Goal: Download file/media

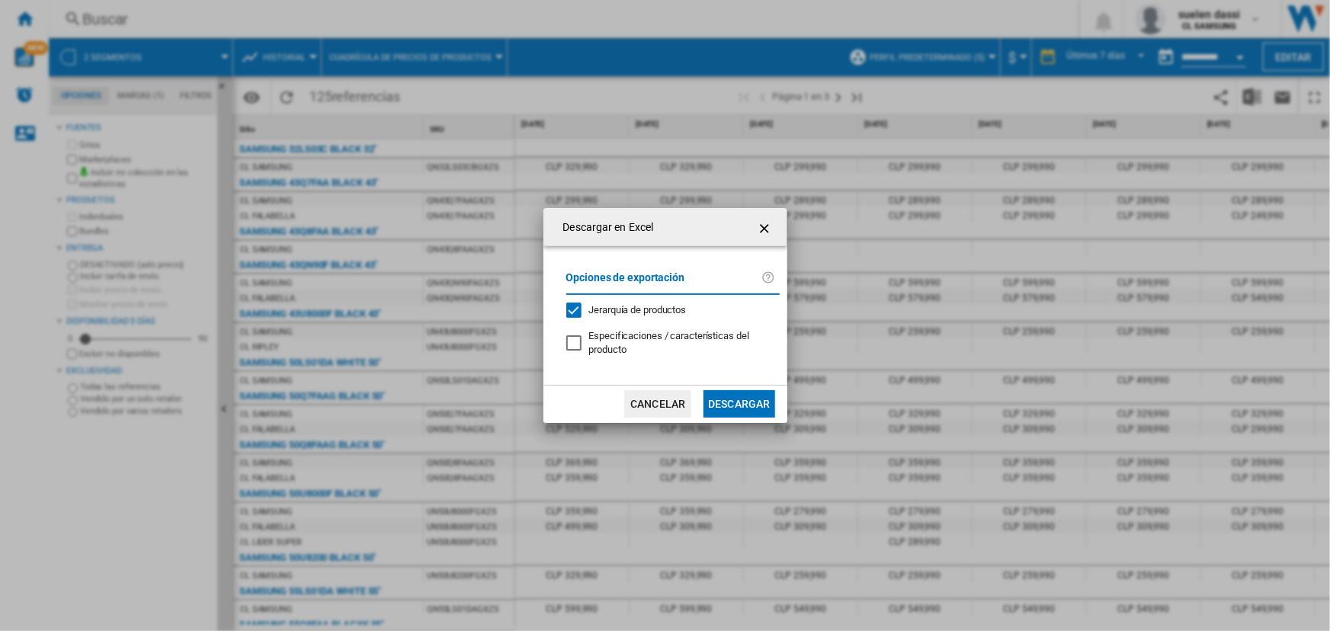
click at [636, 403] on button "Cancelar" at bounding box center [657, 403] width 67 height 27
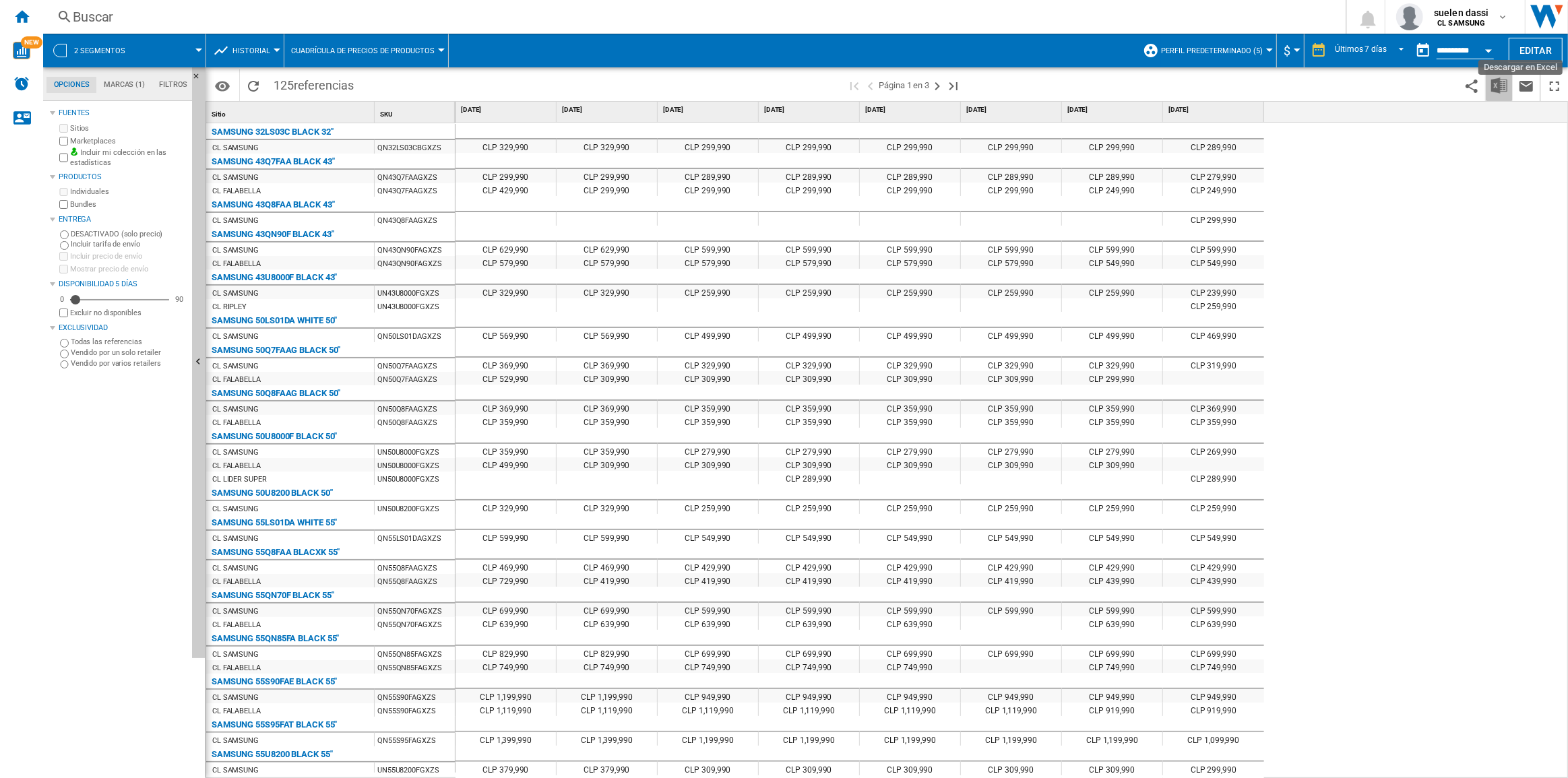
click at [1175, 86] on img "Descargar en Excel" at bounding box center [1499, 86] width 16 height 16
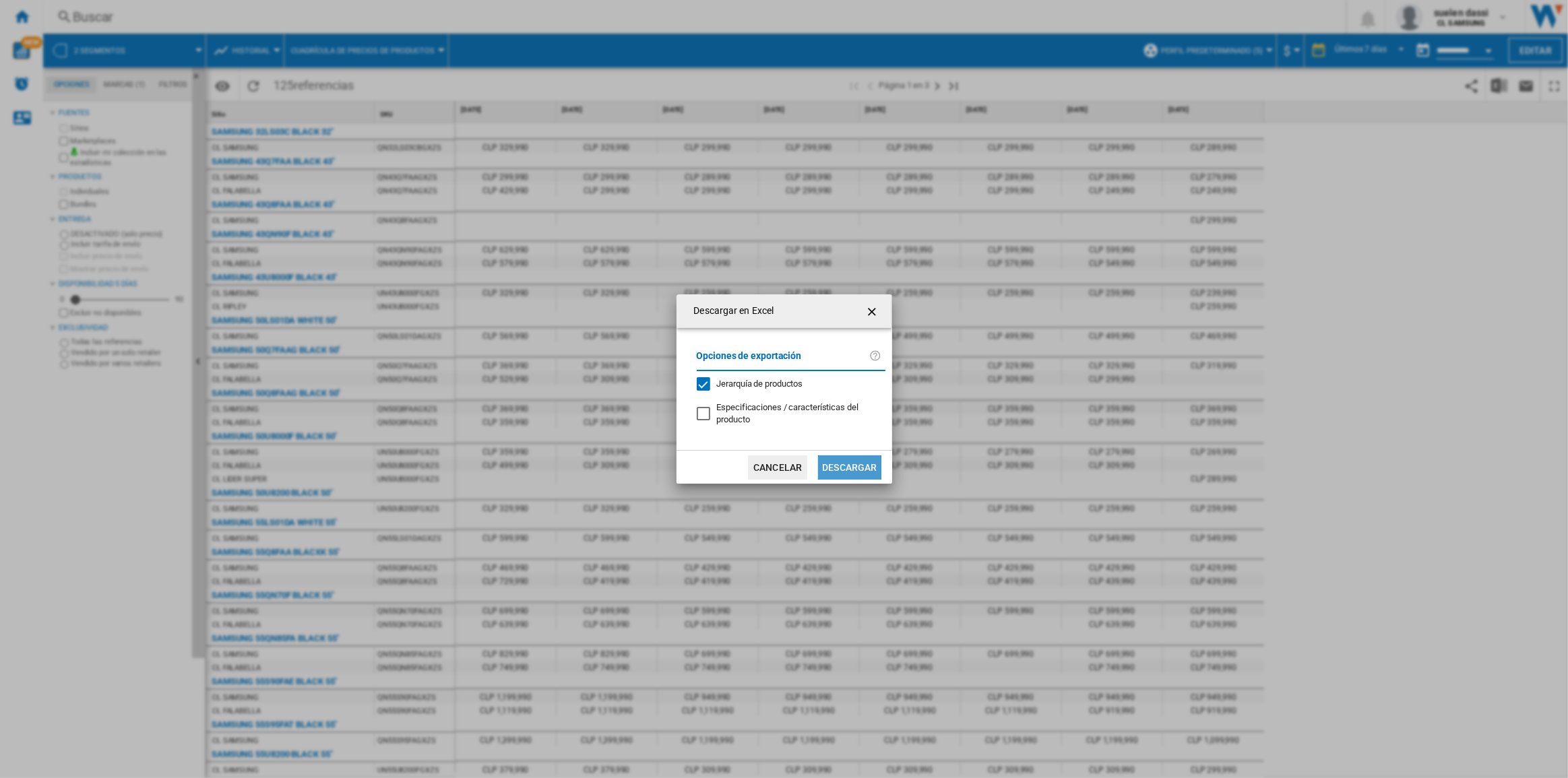
click at [834, 469] on button "Descargar" at bounding box center [849, 467] width 63 height 24
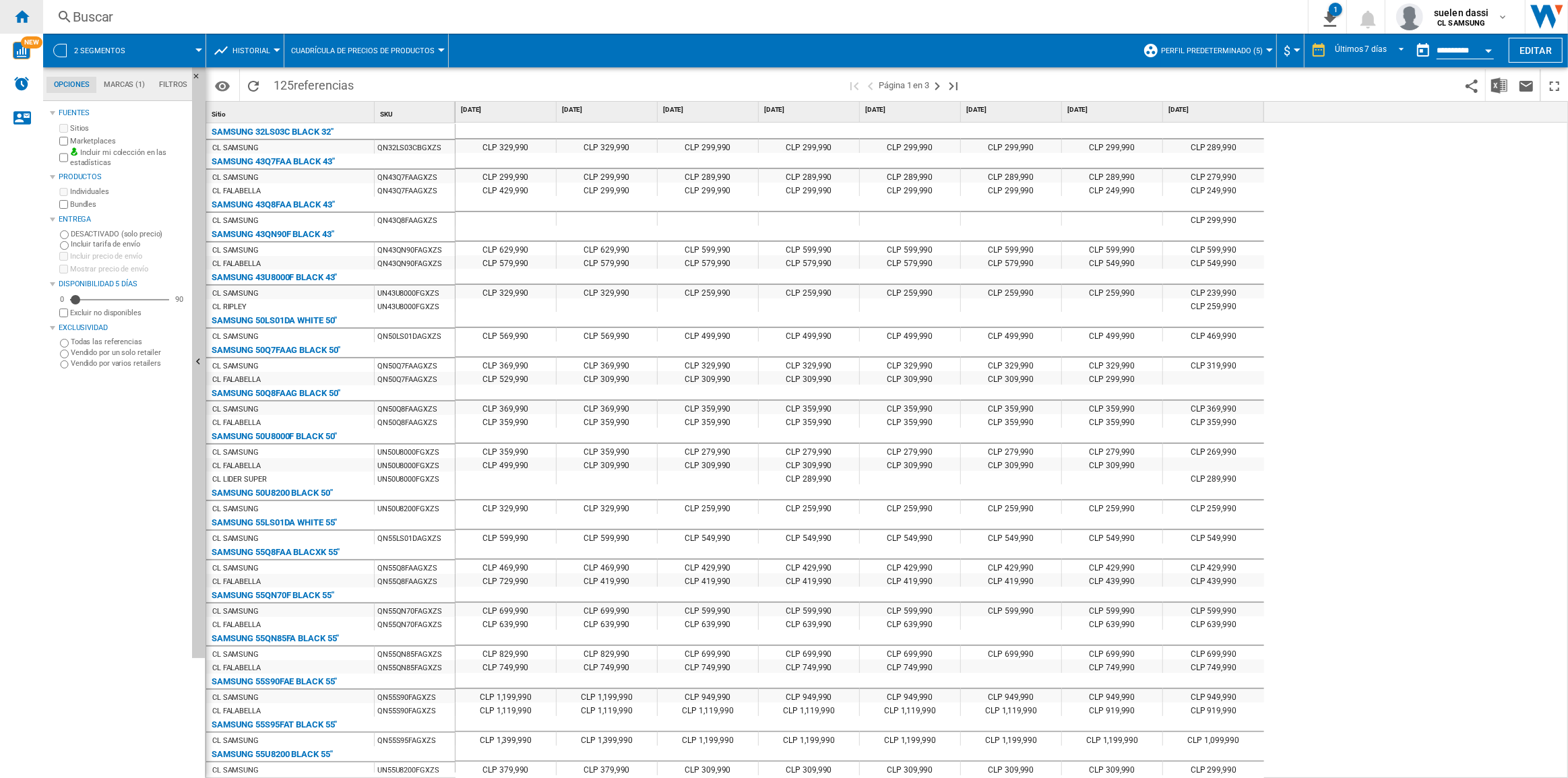
click at [19, 19] on ng-md-icon "Inicio" at bounding box center [21, 16] width 16 height 16
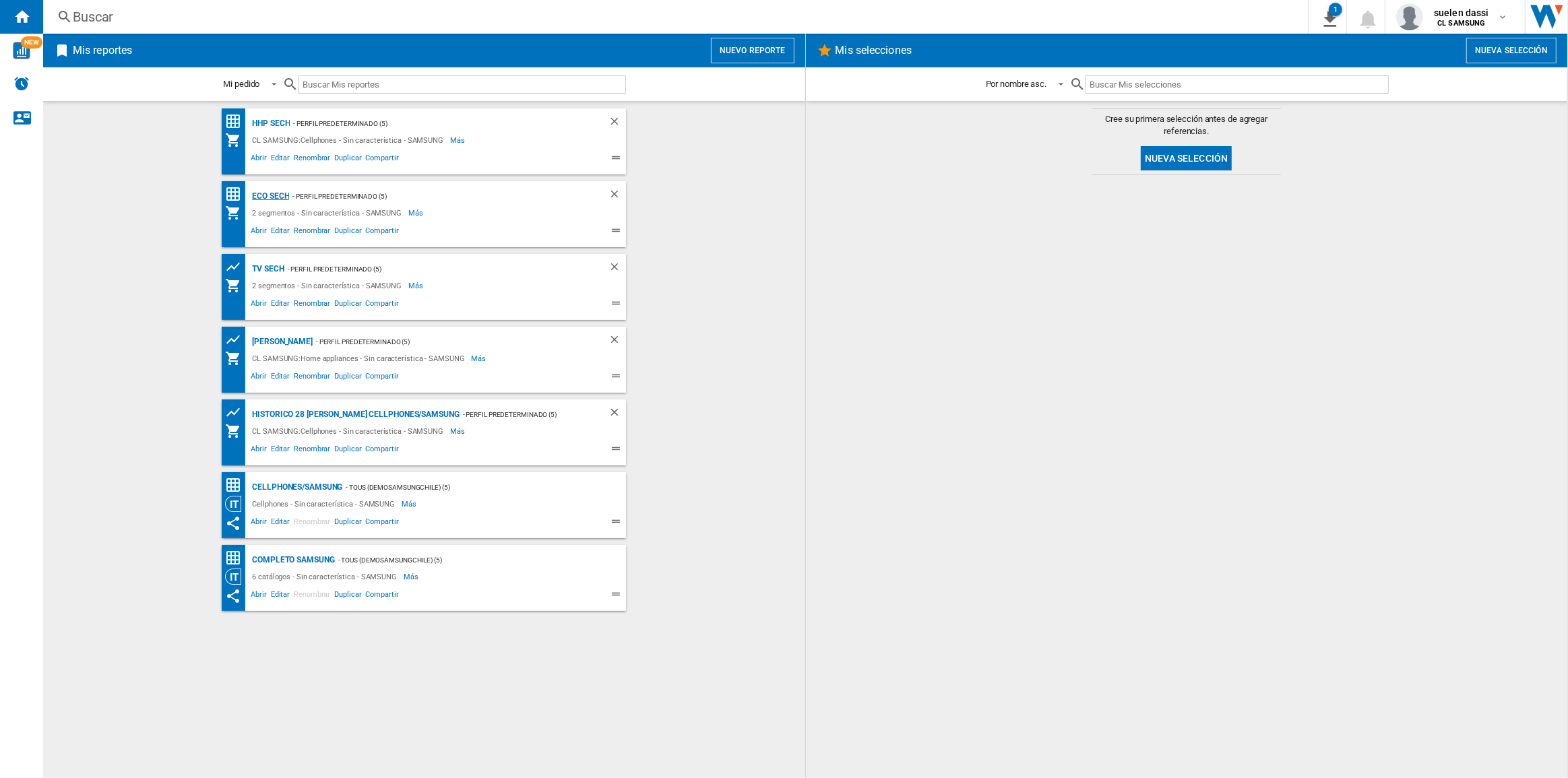
click at [275, 196] on div "ECO SECH" at bounding box center [269, 196] width 41 height 17
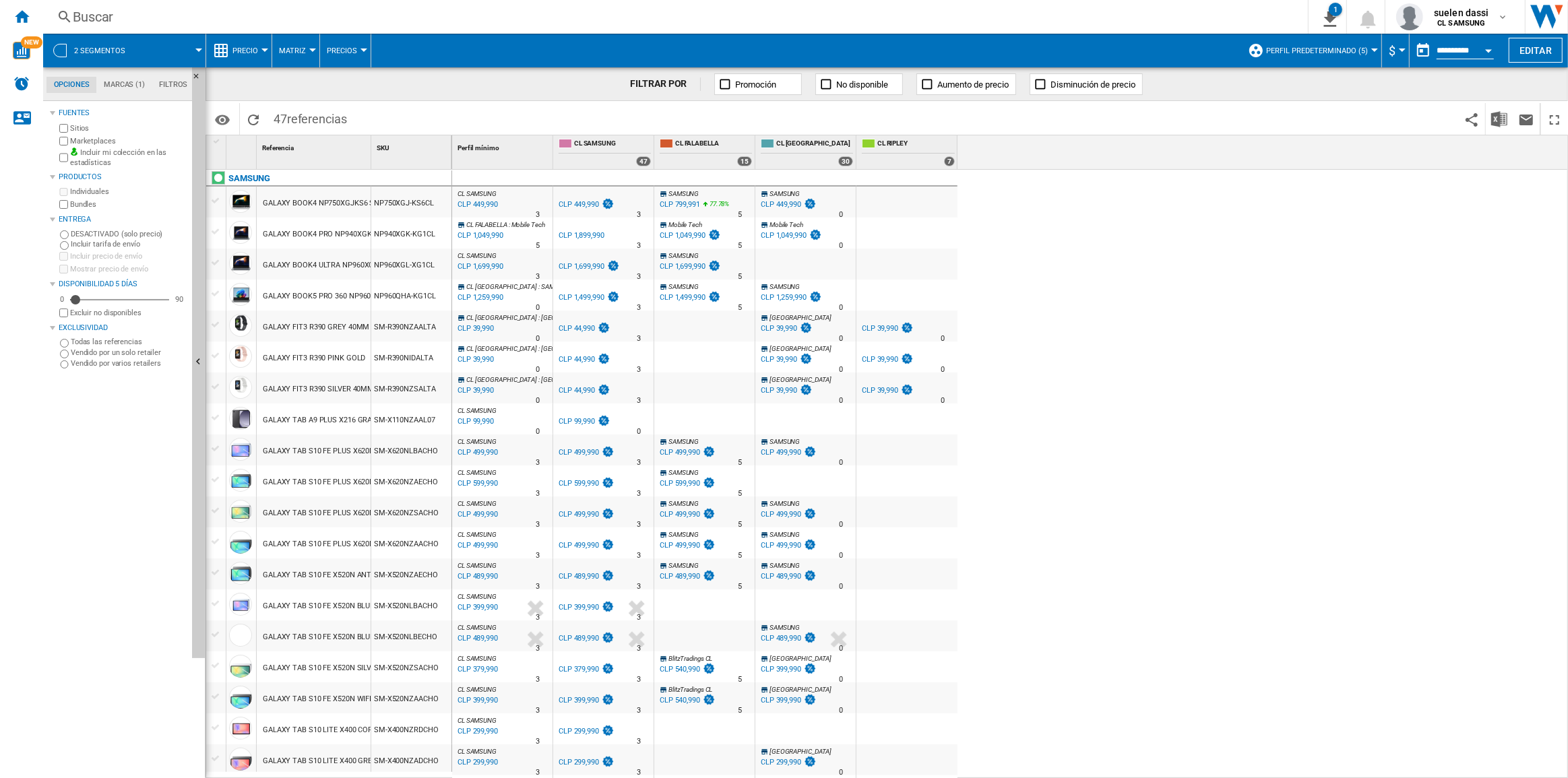
click at [95, 141] on label "Marketplaces" at bounding box center [128, 141] width 117 height 10
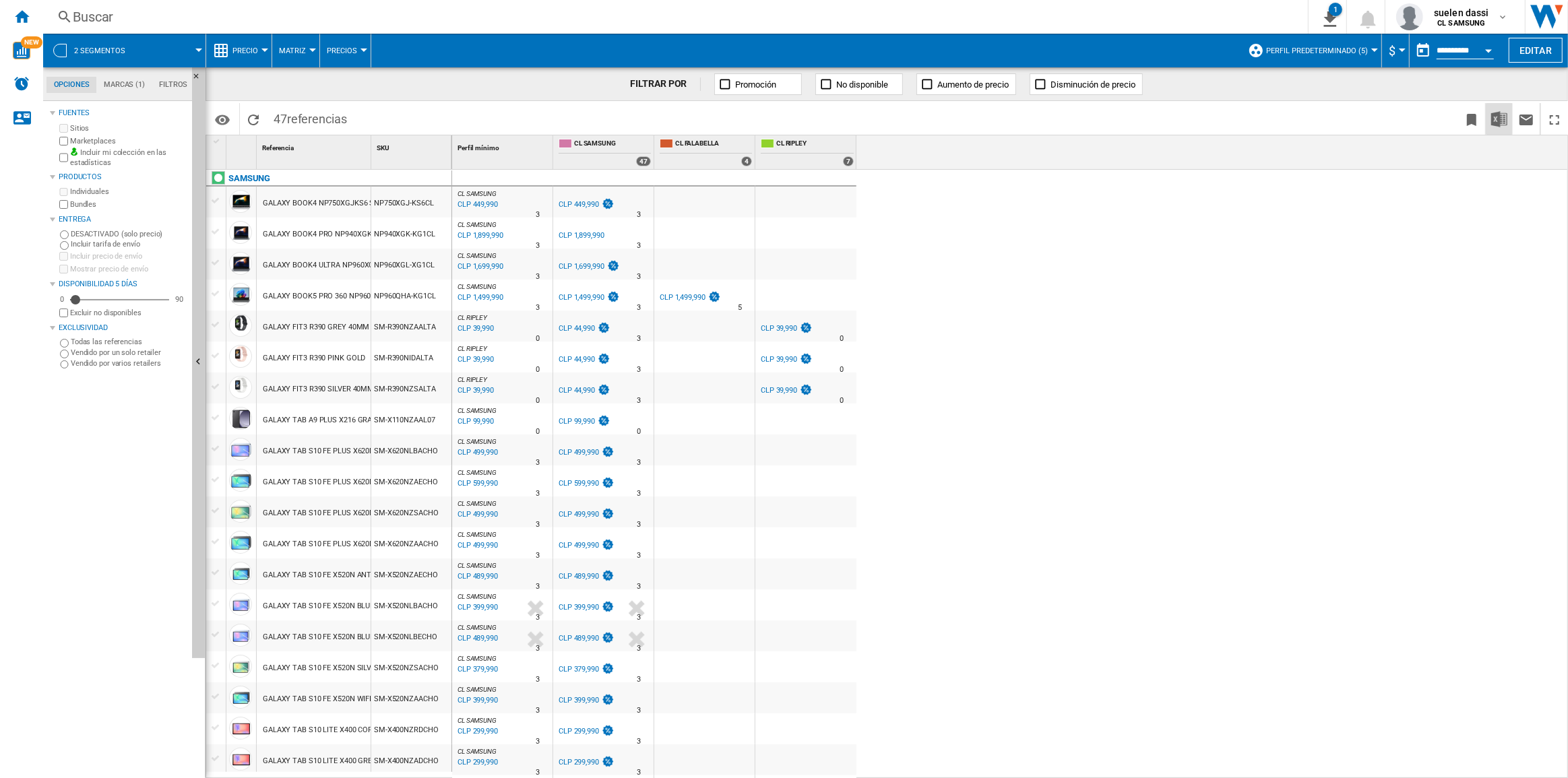
click at [1175, 120] on button "Descargar en Excel" at bounding box center [1499, 119] width 27 height 32
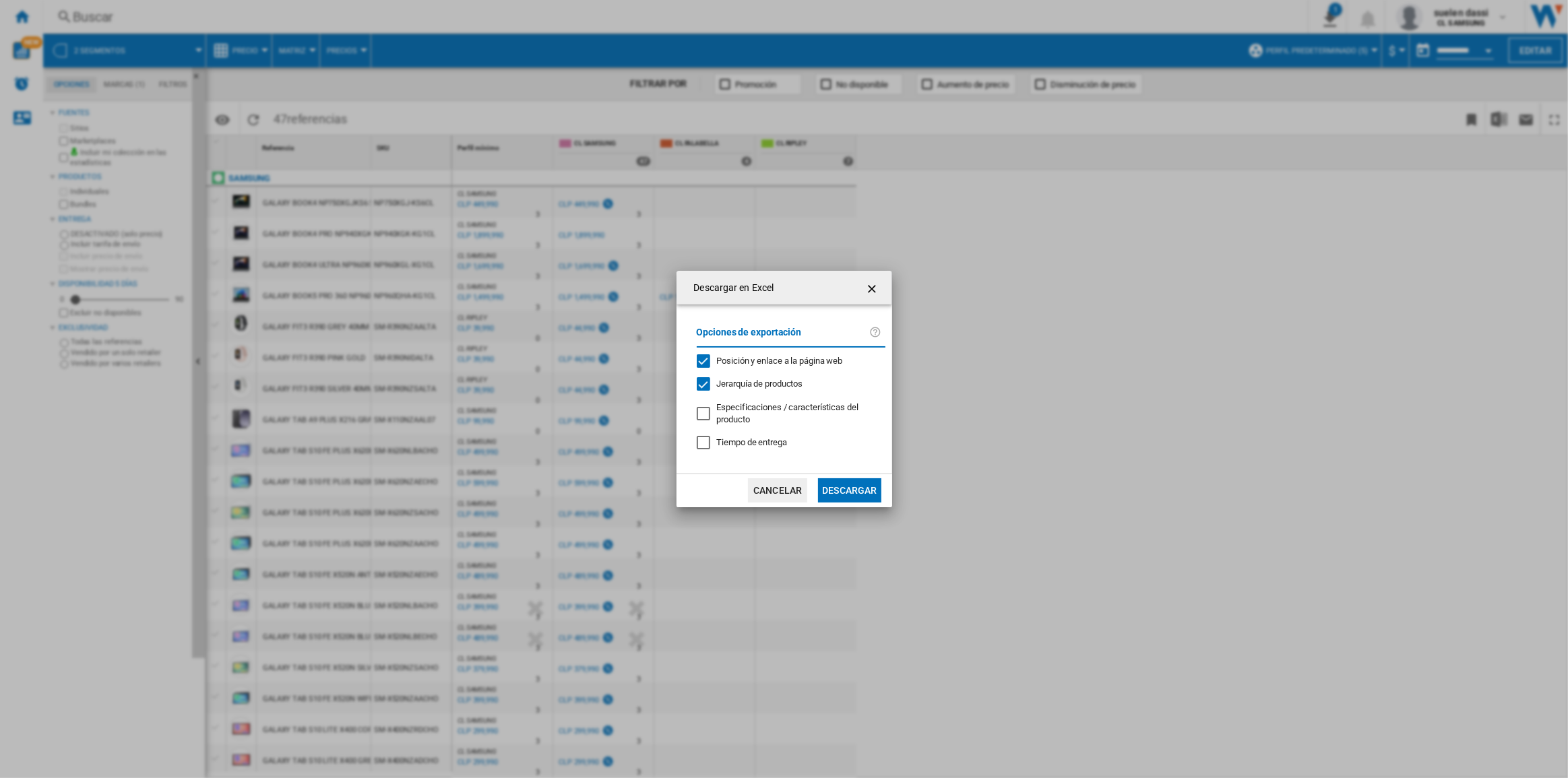
click at [840, 492] on button "Descargar" at bounding box center [849, 490] width 63 height 24
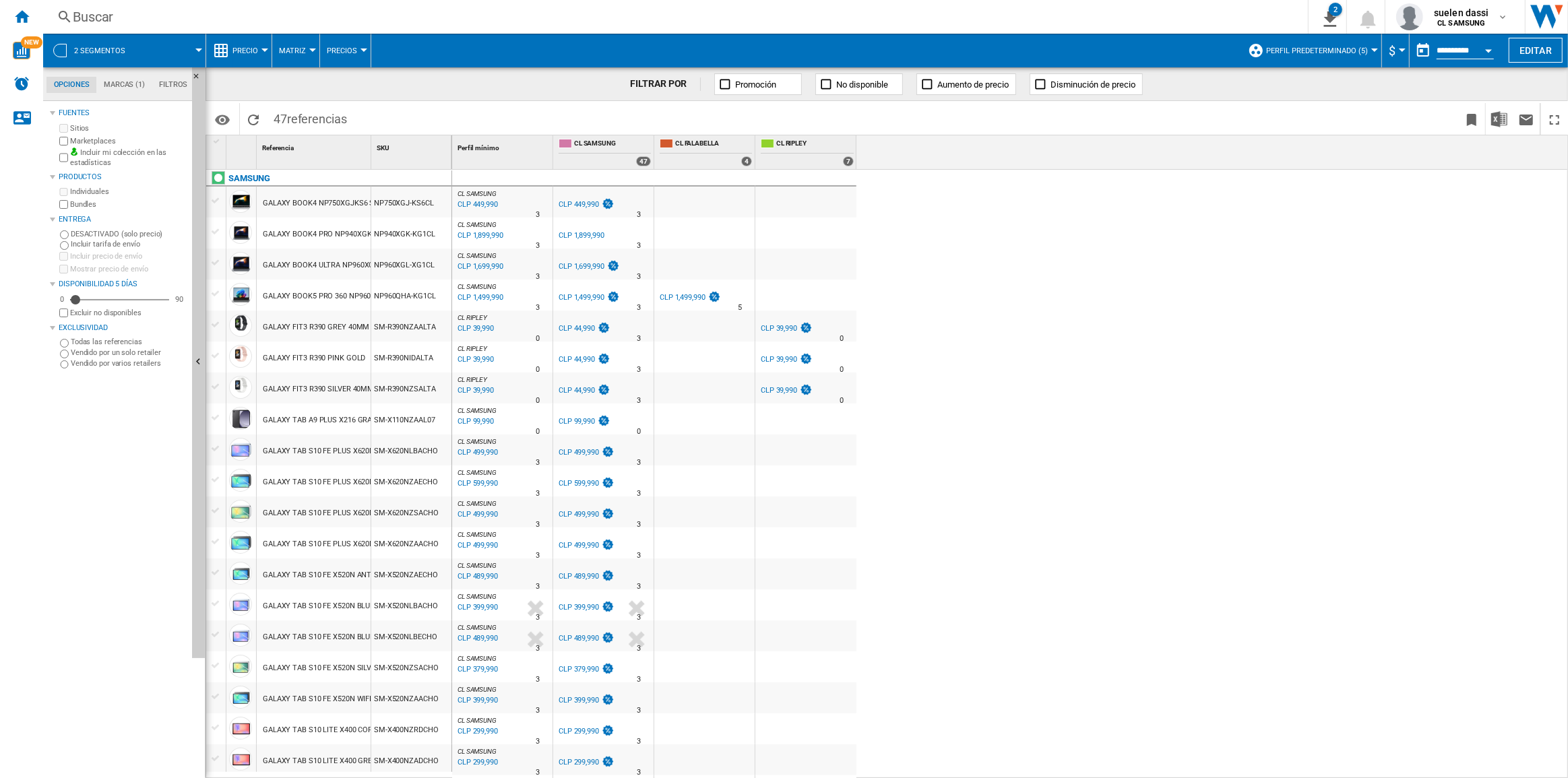
click at [246, 53] on span "Precio" at bounding box center [245, 51] width 26 height 9
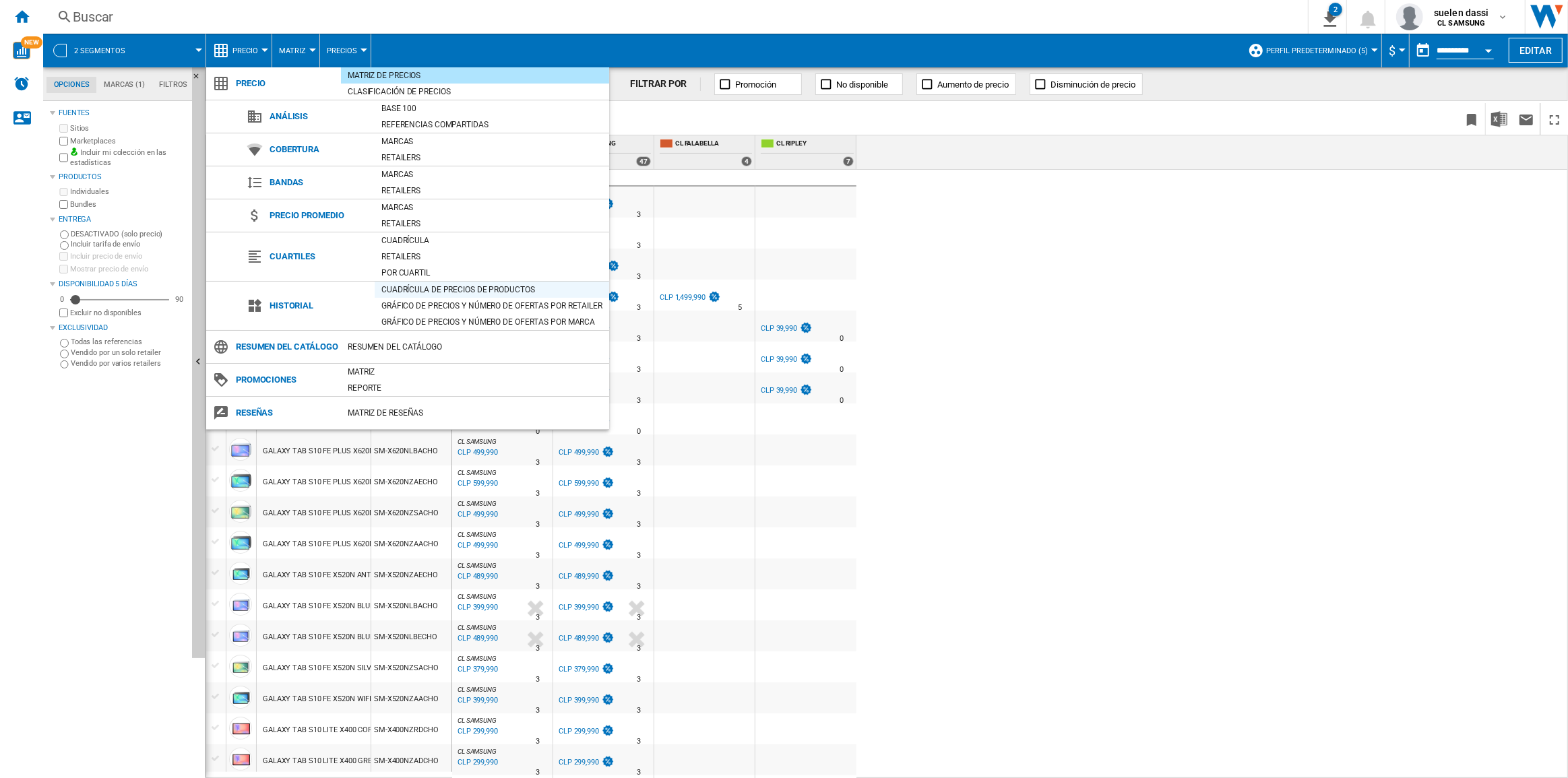
click at [426, 294] on div "Cuadrícula de precios de productos" at bounding box center [491, 289] width 234 height 13
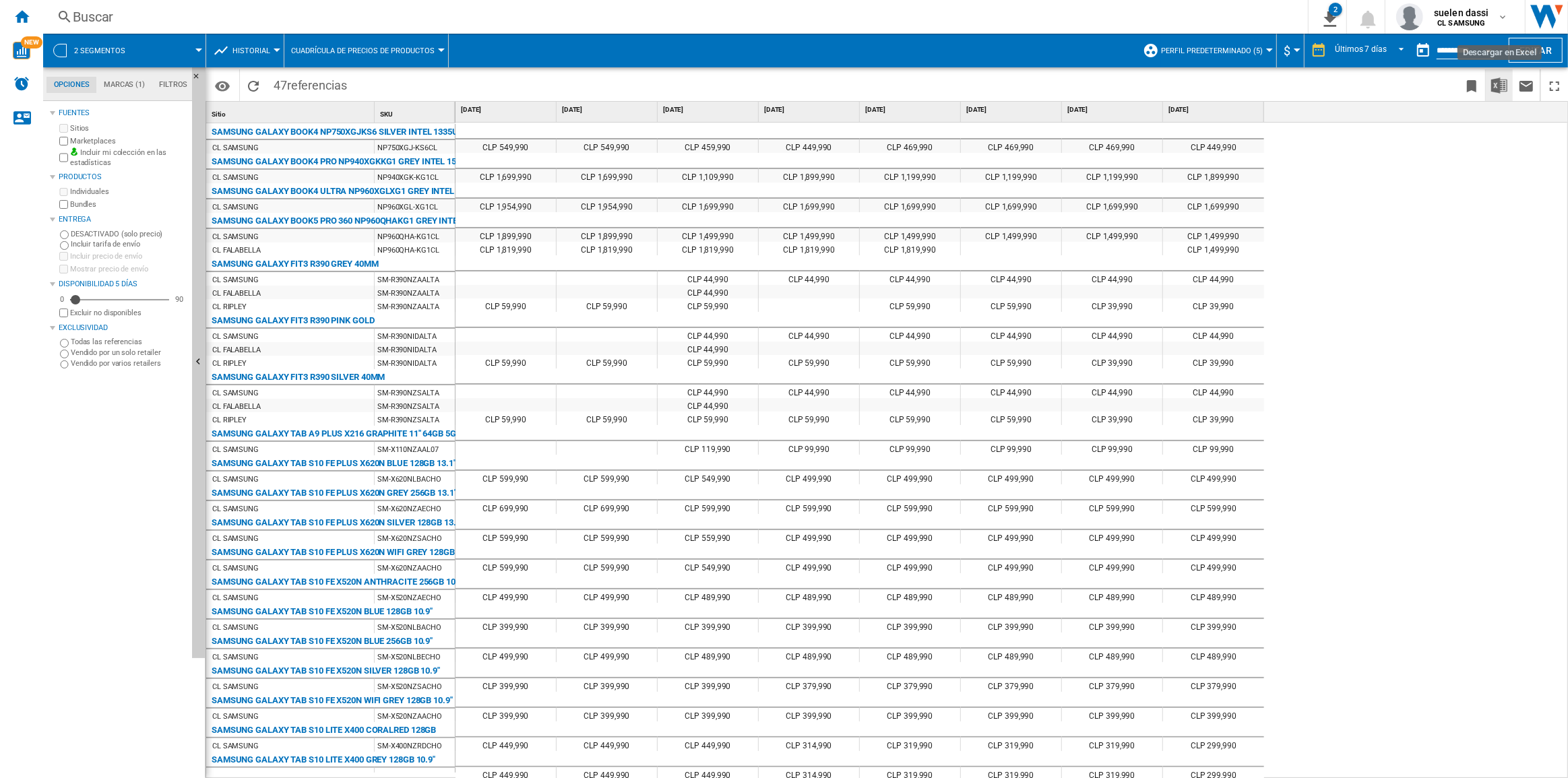
click at [1175, 87] on img "Descargar en Excel" at bounding box center [1499, 86] width 16 height 16
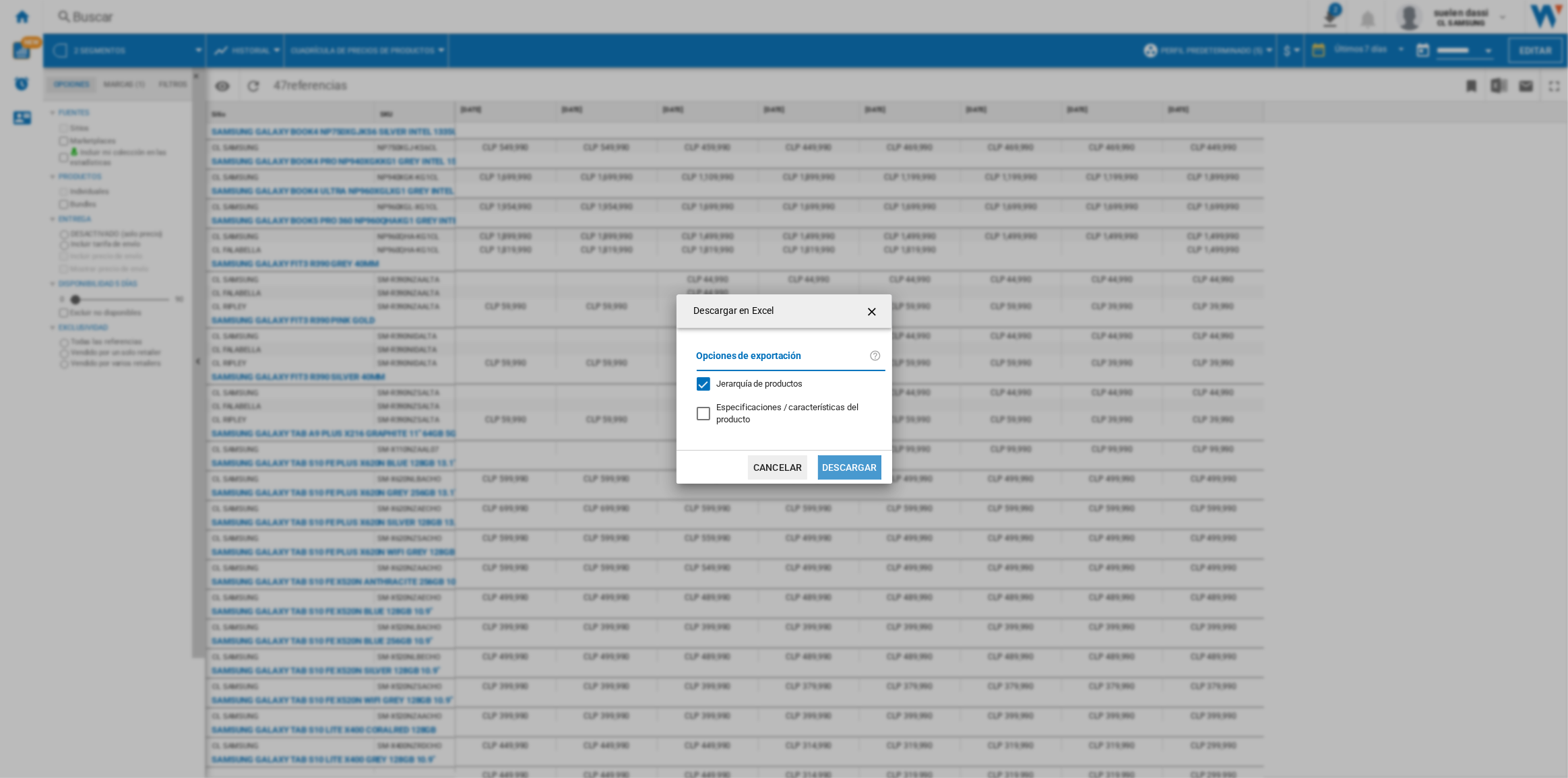
click at [854, 470] on button "Descargar" at bounding box center [849, 467] width 63 height 24
